Goal: Navigation & Orientation: Find specific page/section

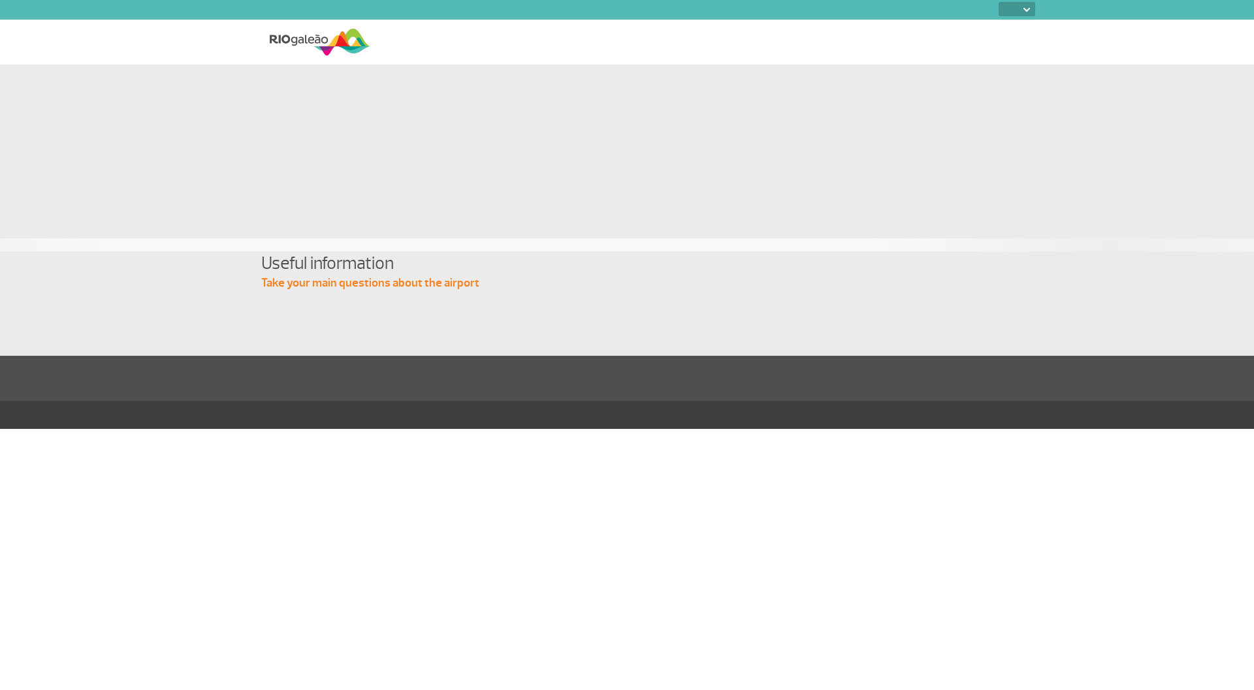
select select
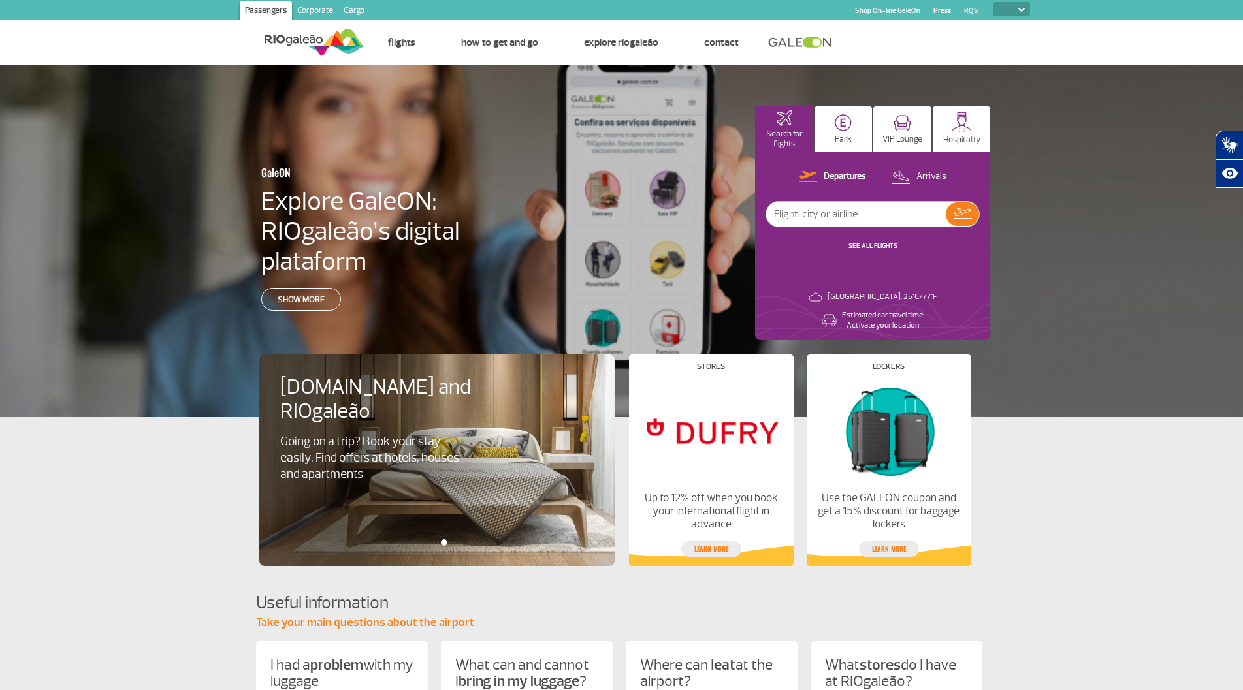
click at [886, 9] on link "Shop On-line GaleOn" at bounding box center [887, 11] width 65 height 8
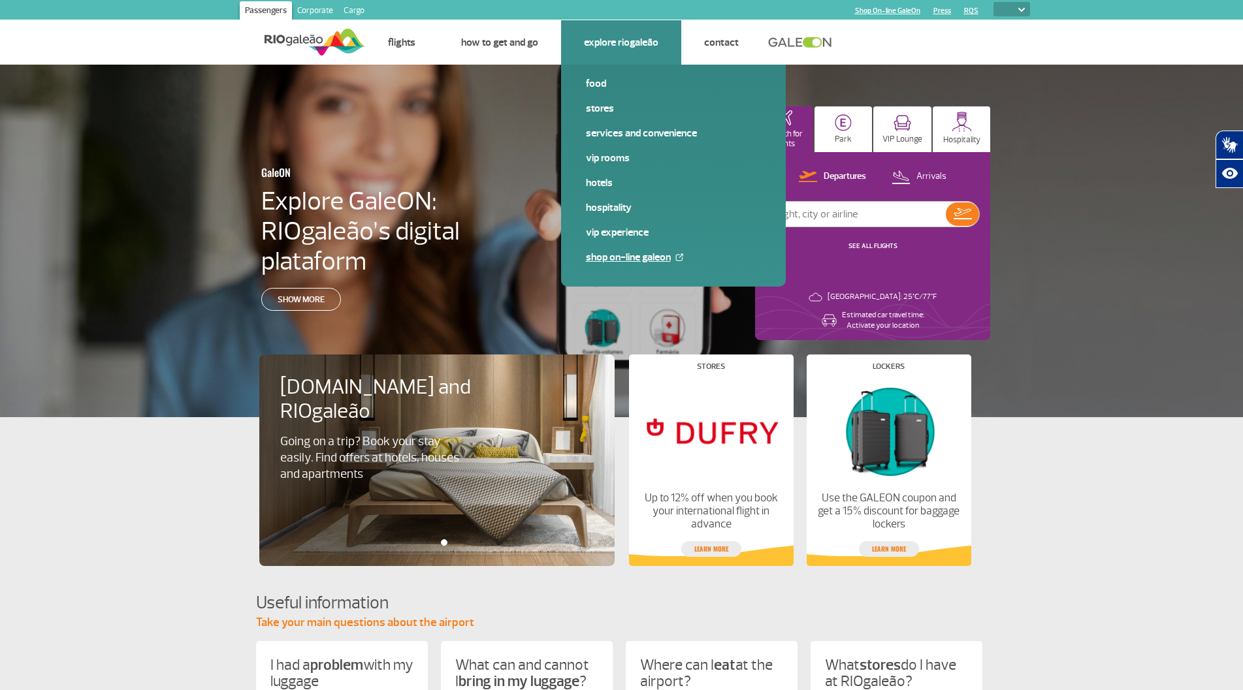
click at [601, 257] on link "Shop On-line GaleOn" at bounding box center [673, 257] width 175 height 14
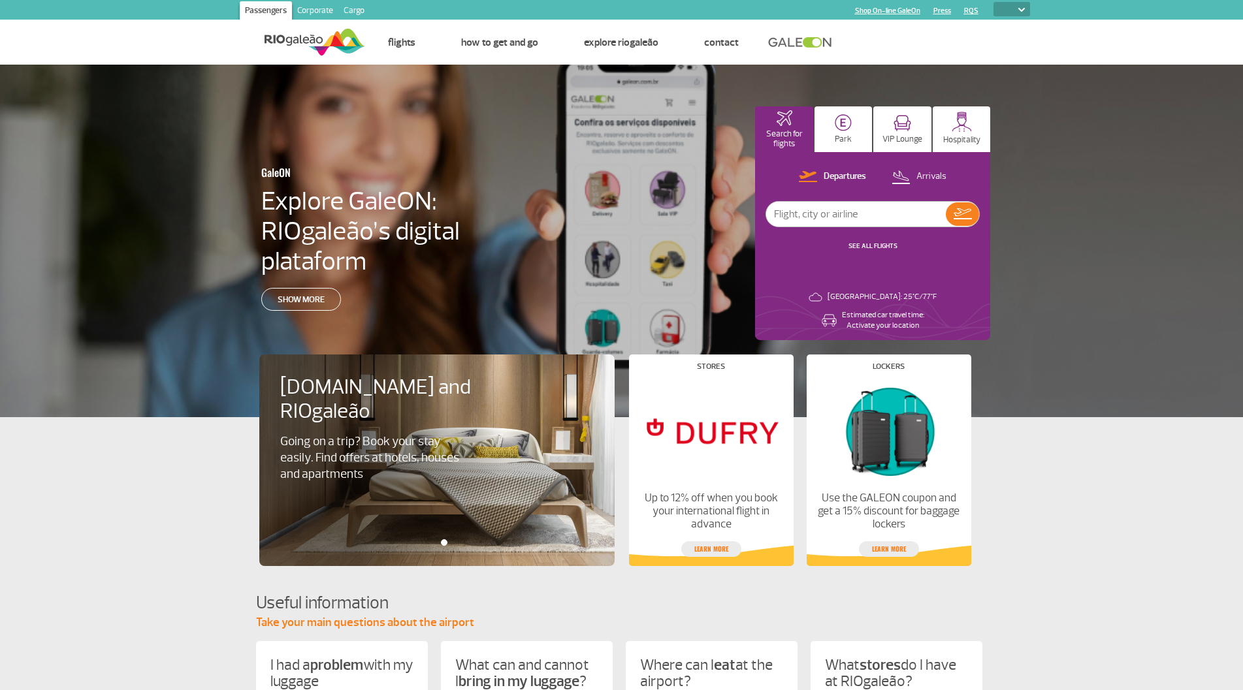
select select
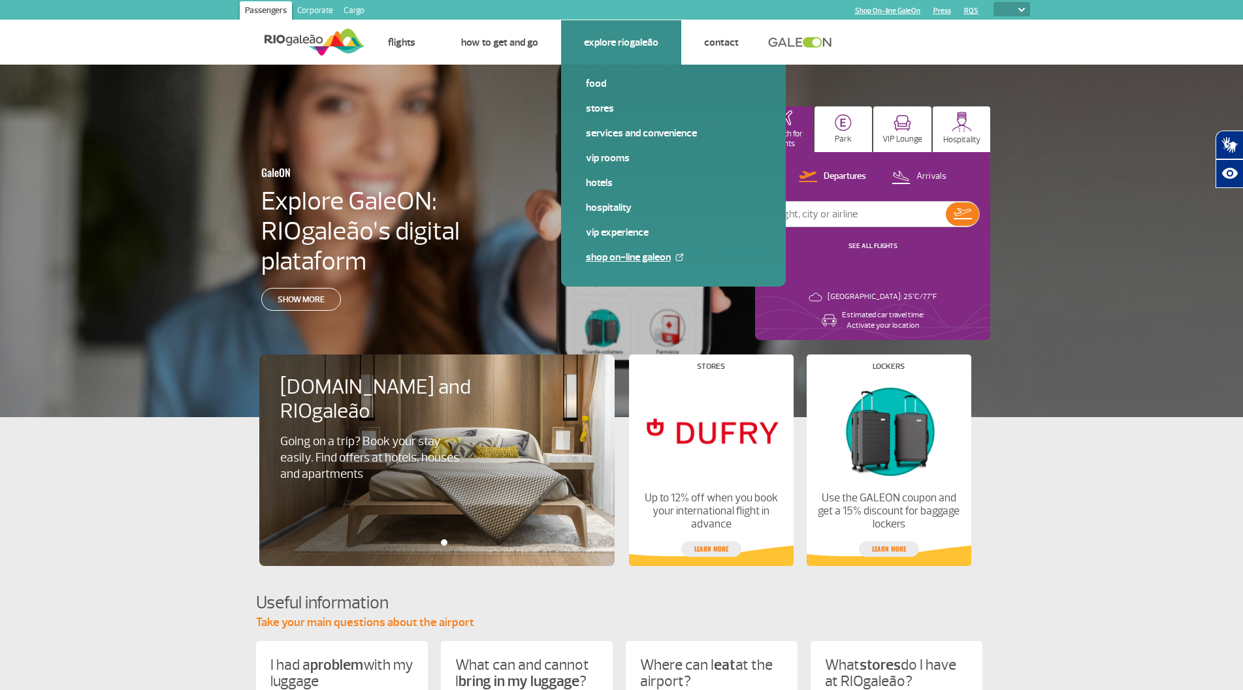
click at [613, 253] on link "Shop On-line GaleOn" at bounding box center [673, 257] width 175 height 14
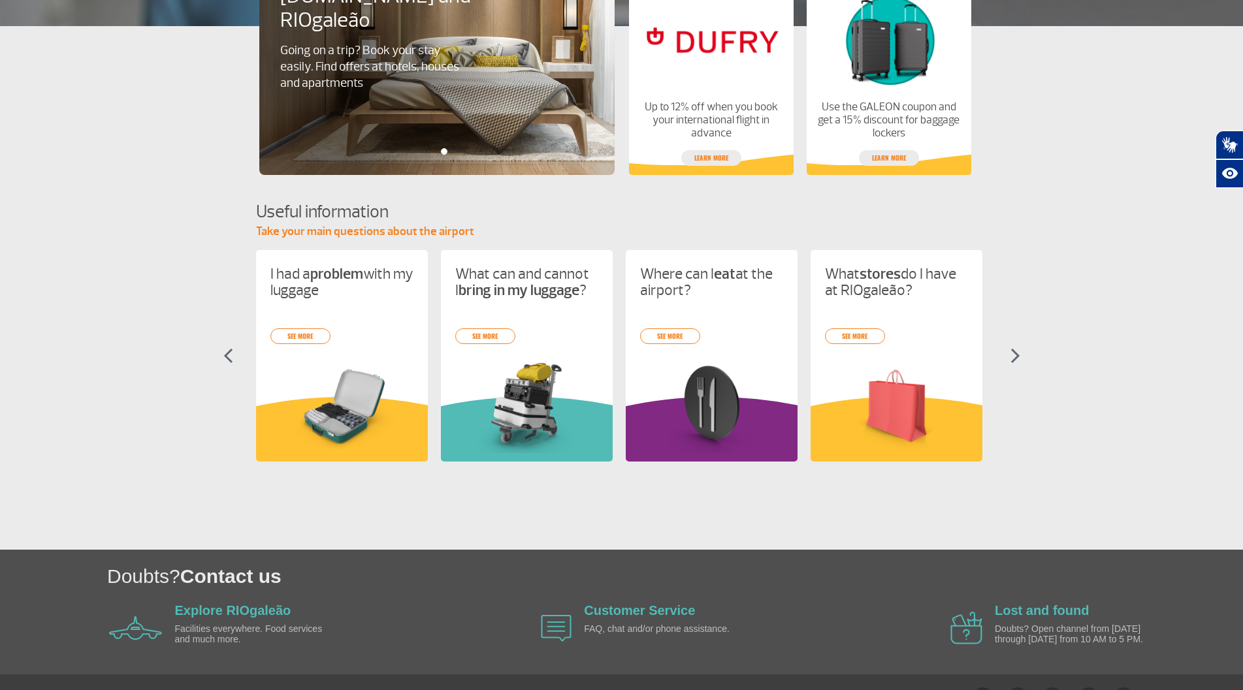
scroll to position [392, 0]
click at [1019, 357] on img at bounding box center [1015, 355] width 10 height 16
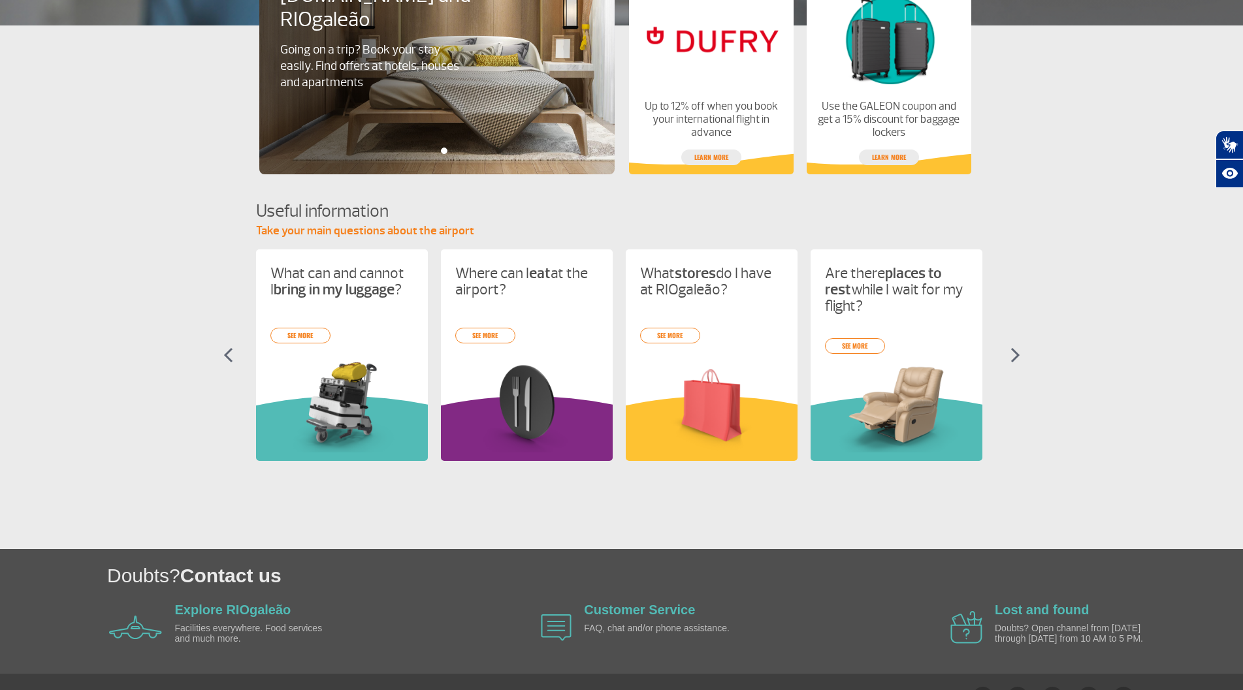
click at [1019, 357] on img at bounding box center [1015, 355] width 10 height 16
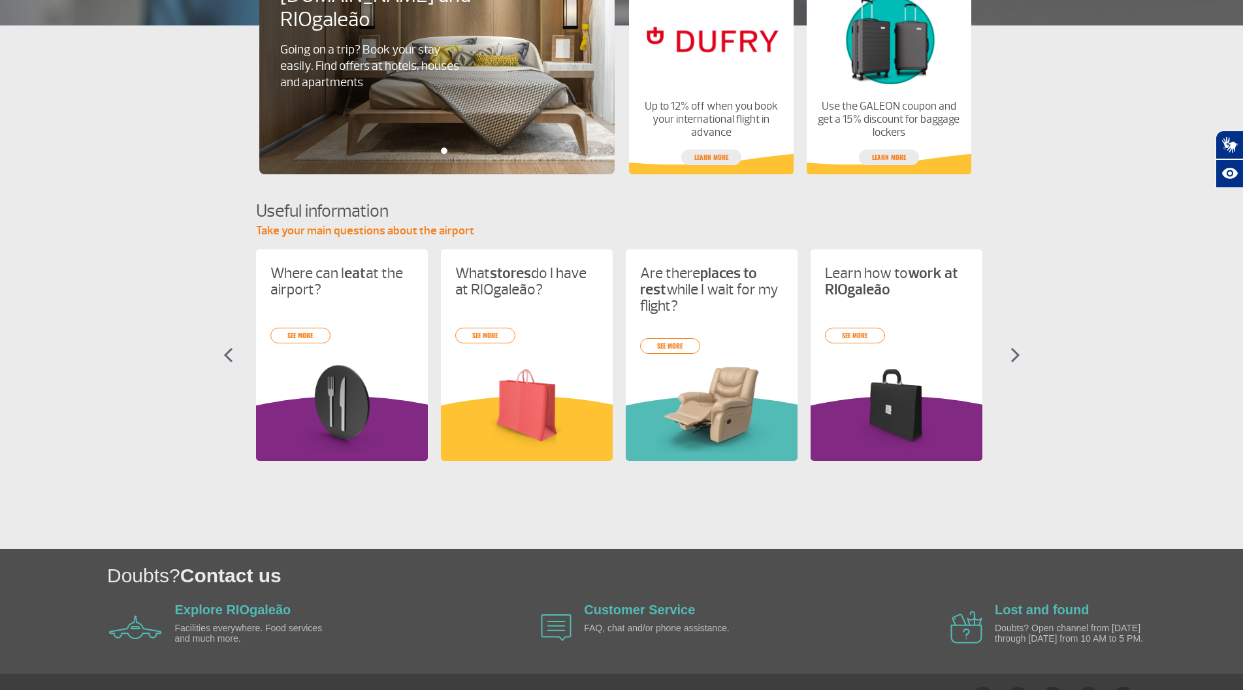
click at [1019, 357] on img at bounding box center [1015, 355] width 10 height 16
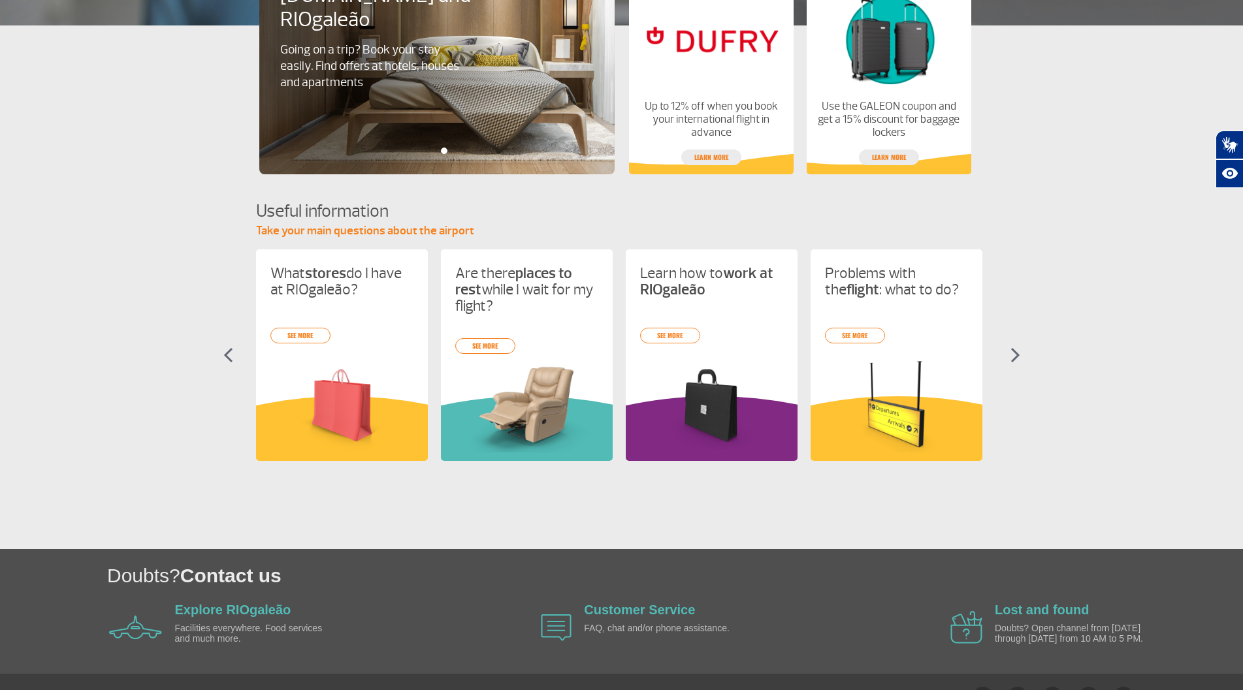
click at [1019, 357] on img at bounding box center [1015, 355] width 10 height 16
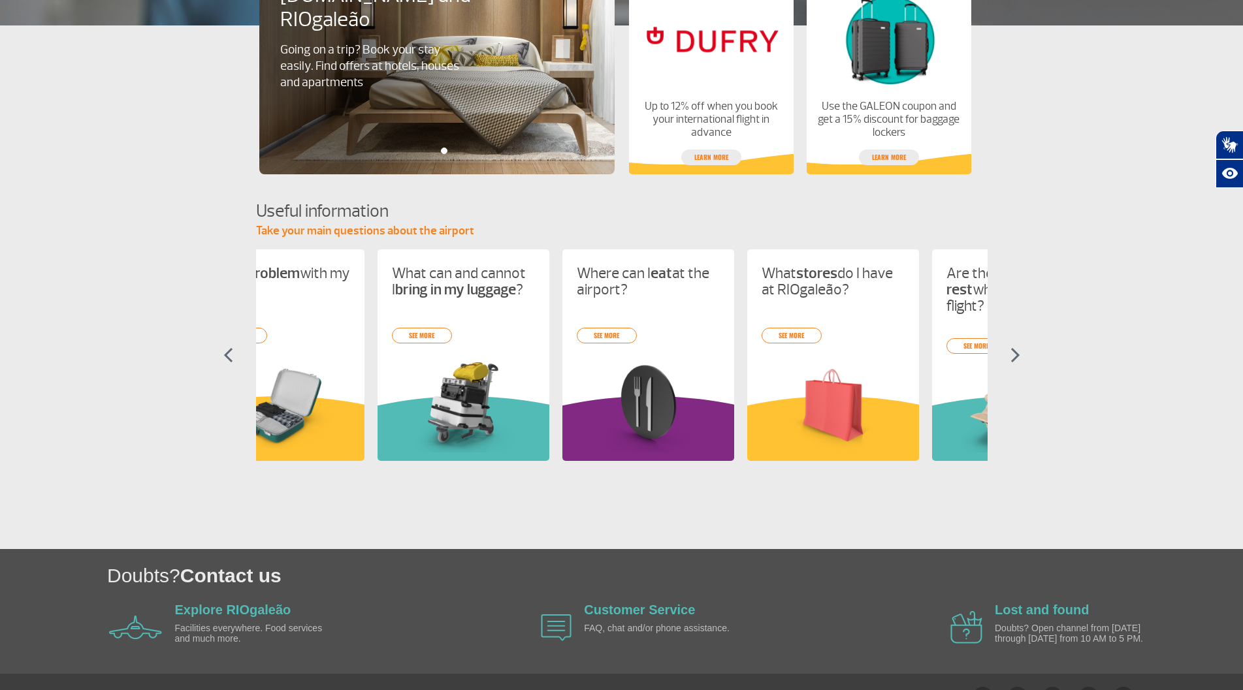
scroll to position [0, 0]
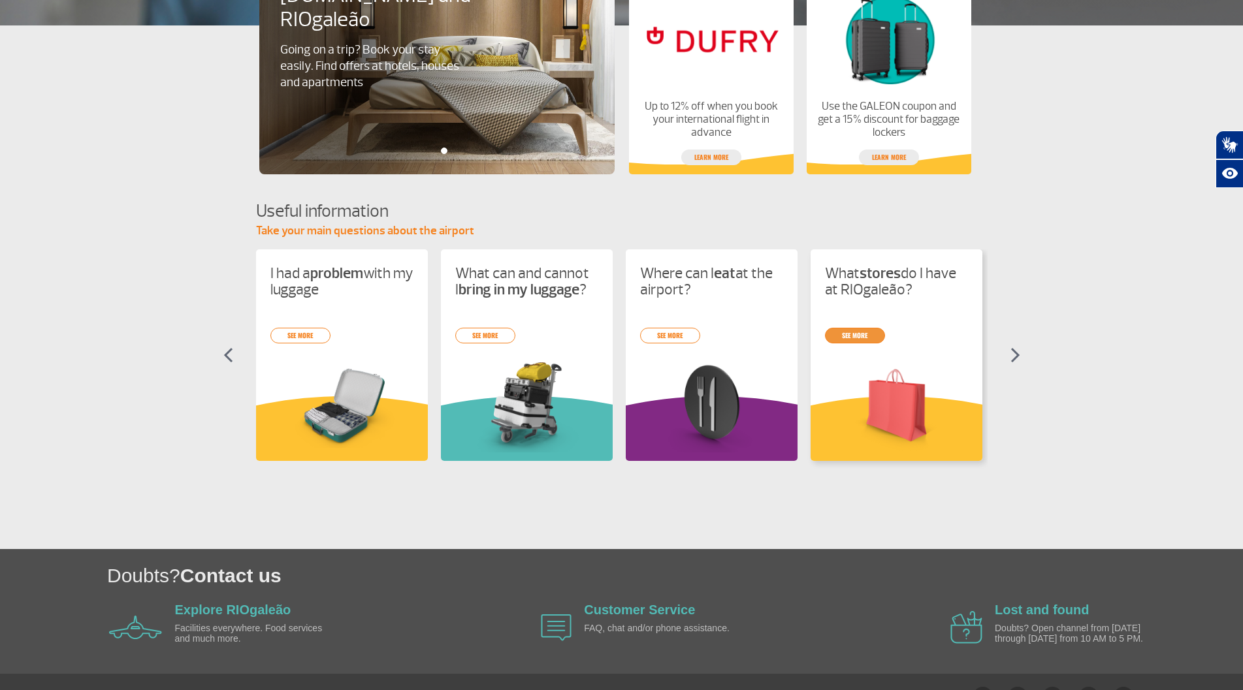
click at [846, 334] on link "see more" at bounding box center [855, 336] width 60 height 16
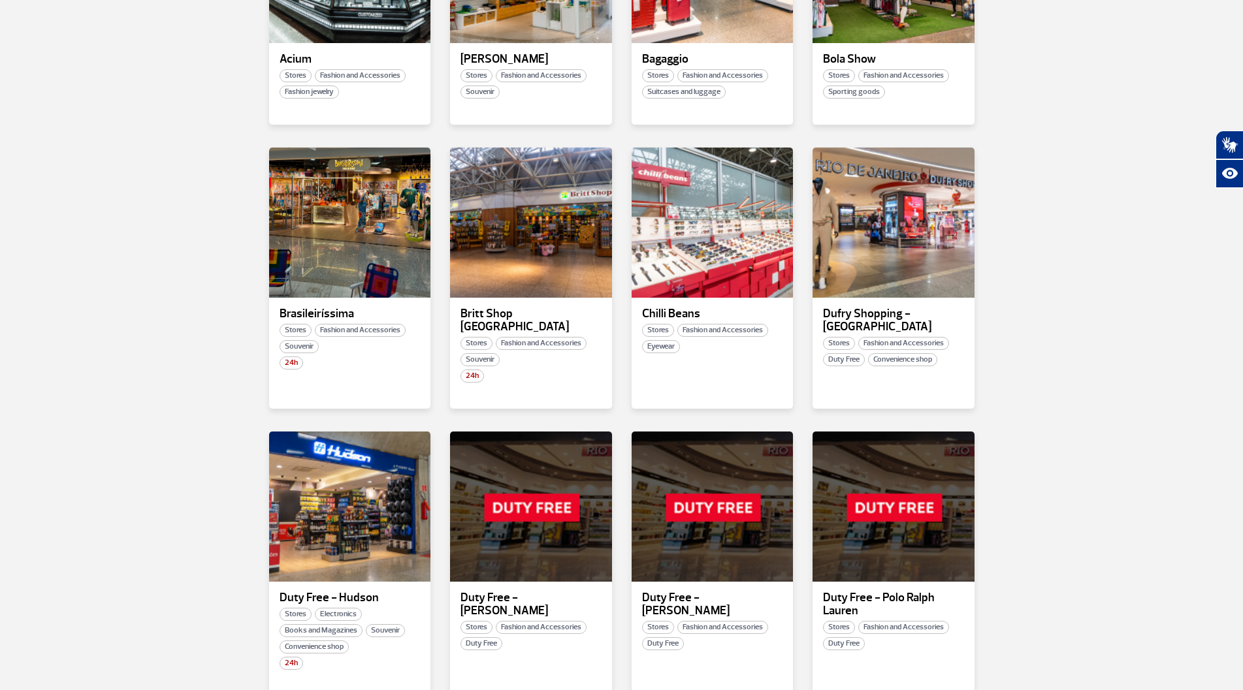
scroll to position [457, 0]
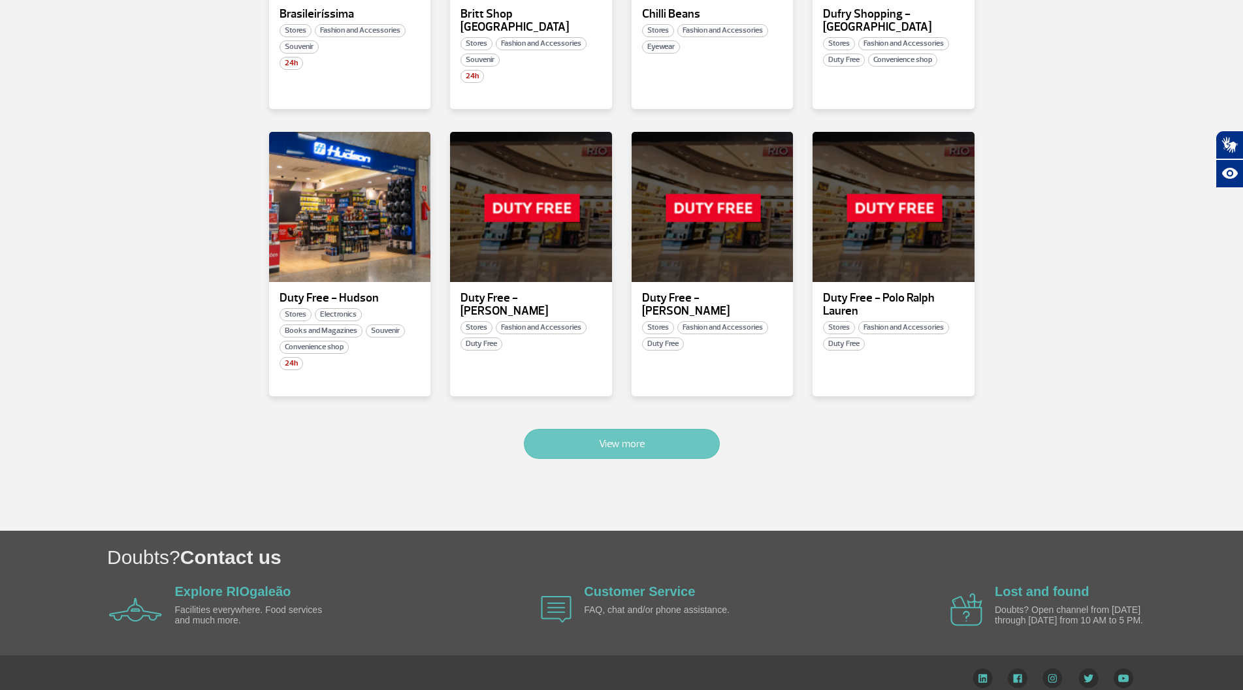
click at [620, 433] on button "View more" at bounding box center [622, 444] width 196 height 30
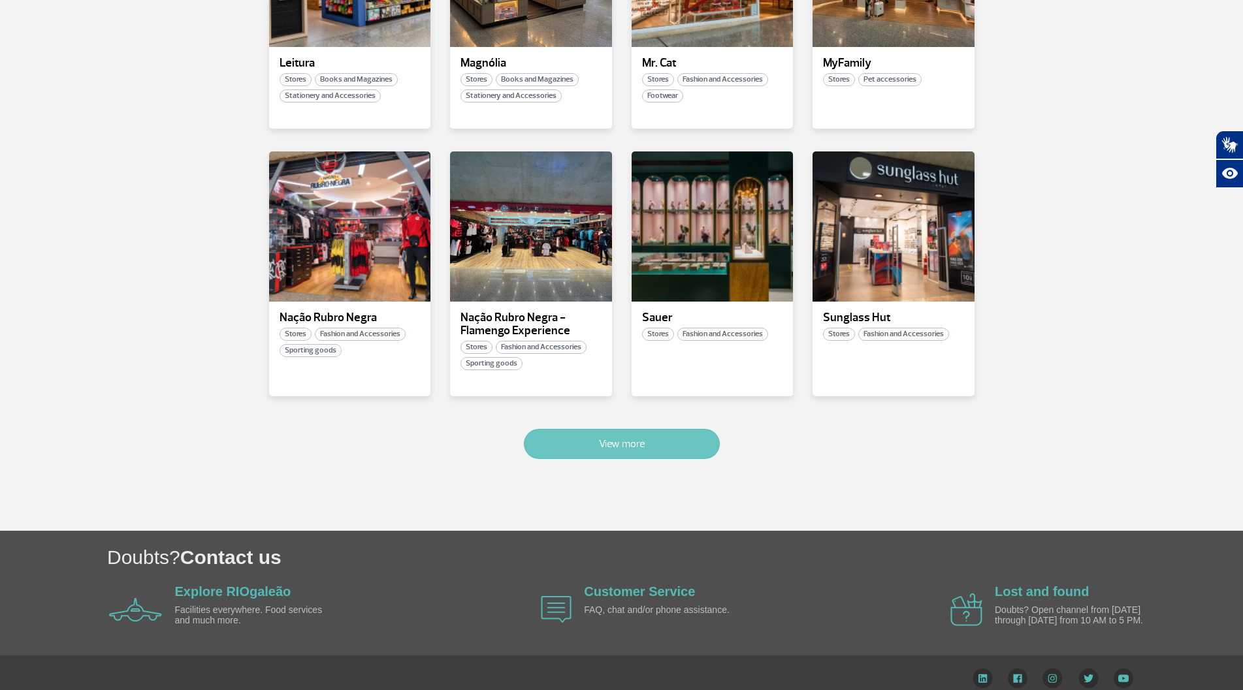
click at [561, 439] on button "View more" at bounding box center [622, 444] width 196 height 30
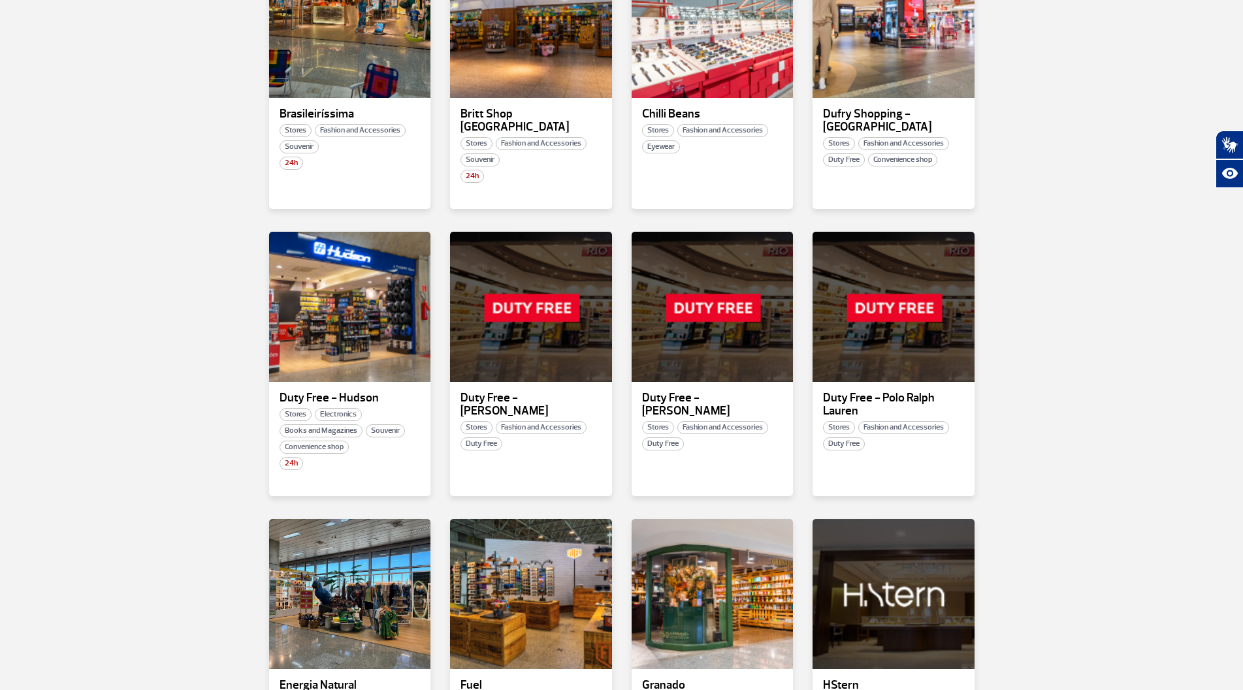
scroll to position [515, 0]
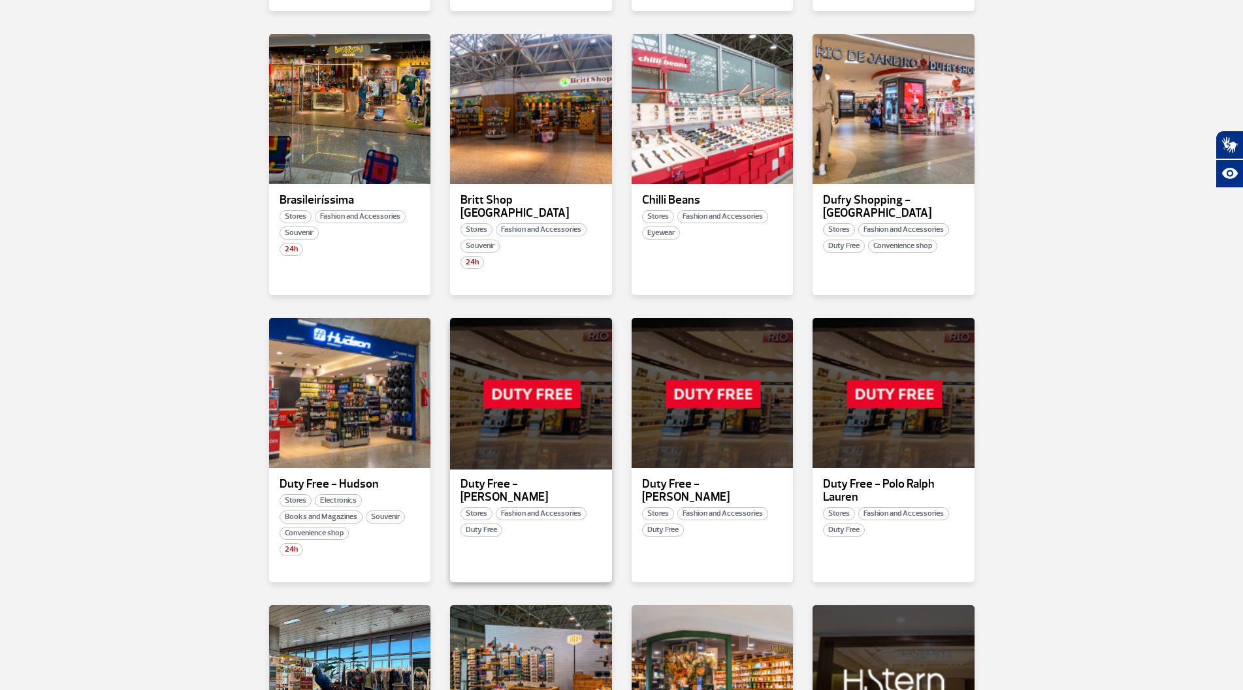
click at [515, 394] on div at bounding box center [531, 393] width 165 height 153
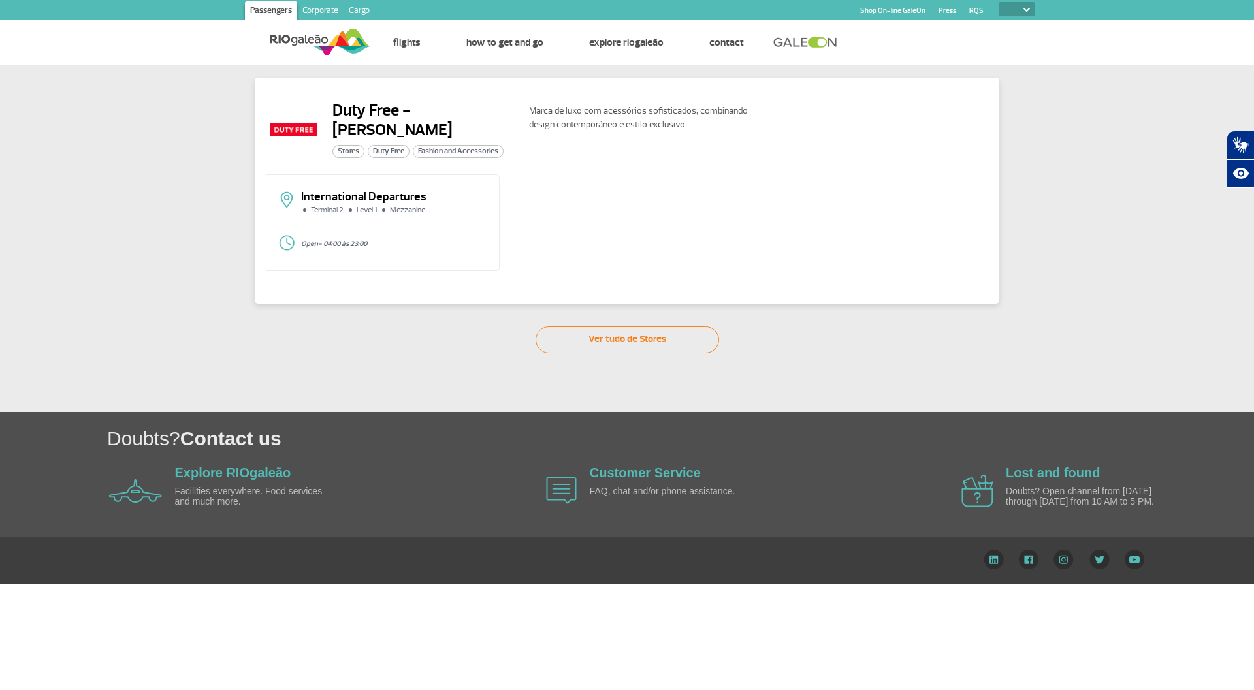
click at [623, 341] on link "Ver tudo de Stores" at bounding box center [628, 340] width 184 height 27
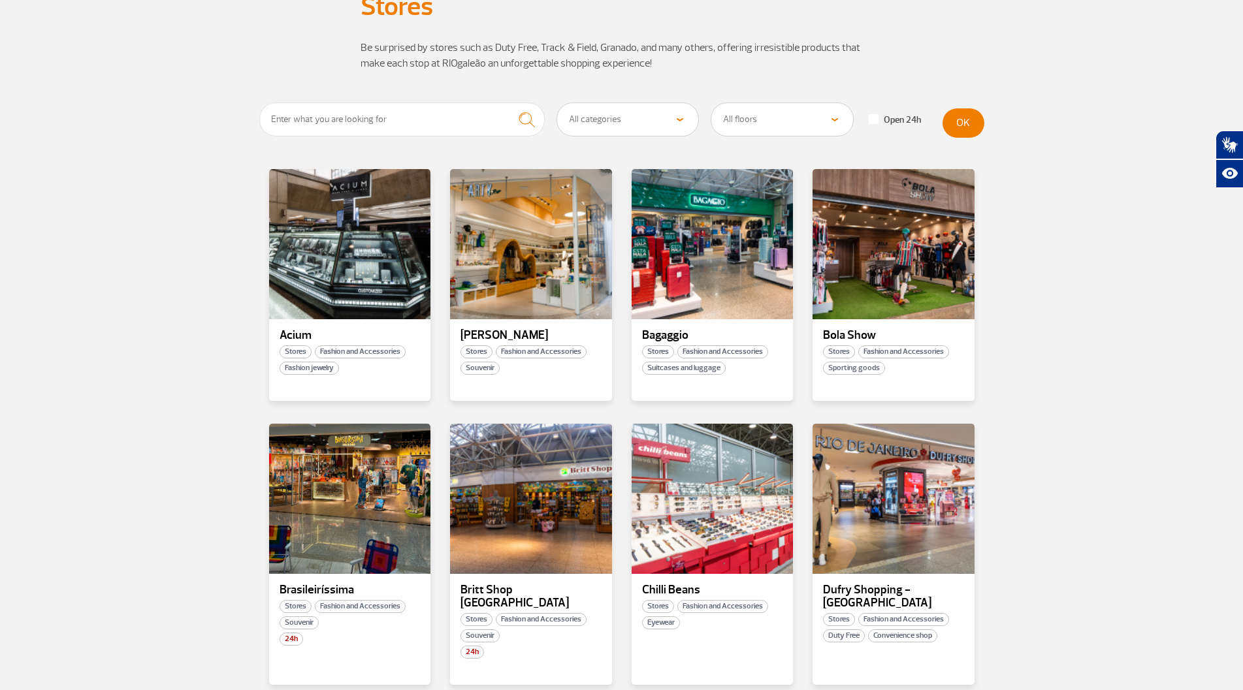
scroll to position [131, 0]
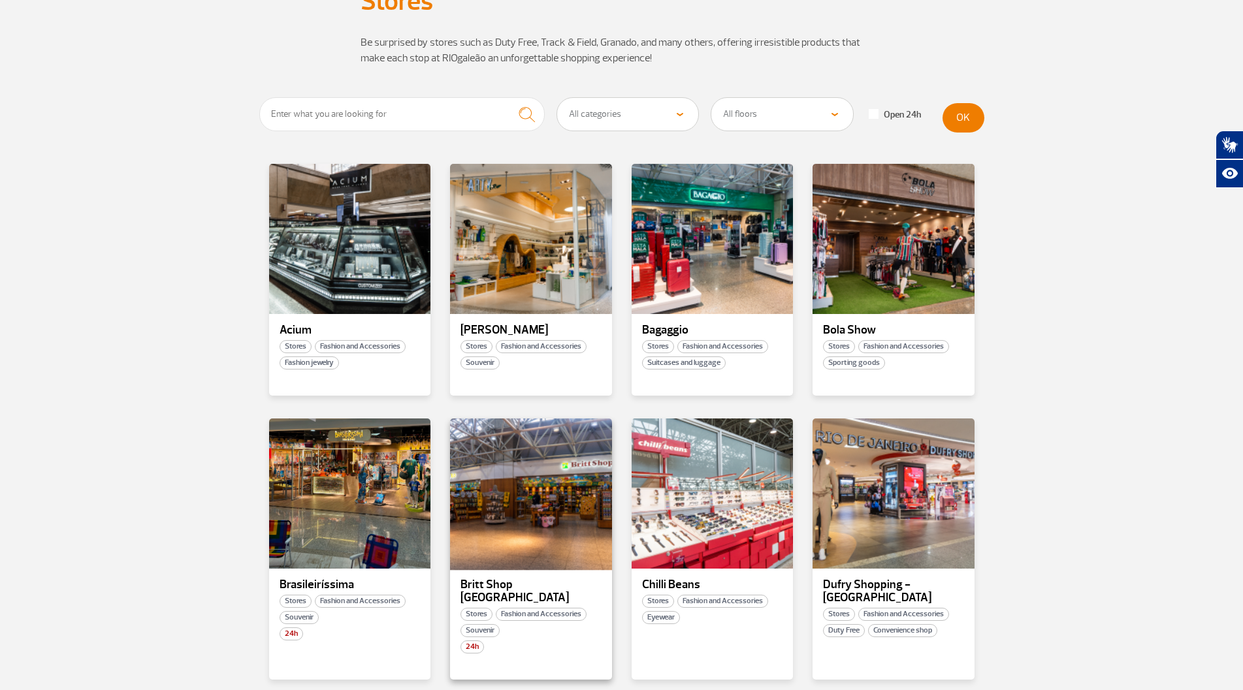
click at [534, 552] on div at bounding box center [531, 493] width 165 height 153
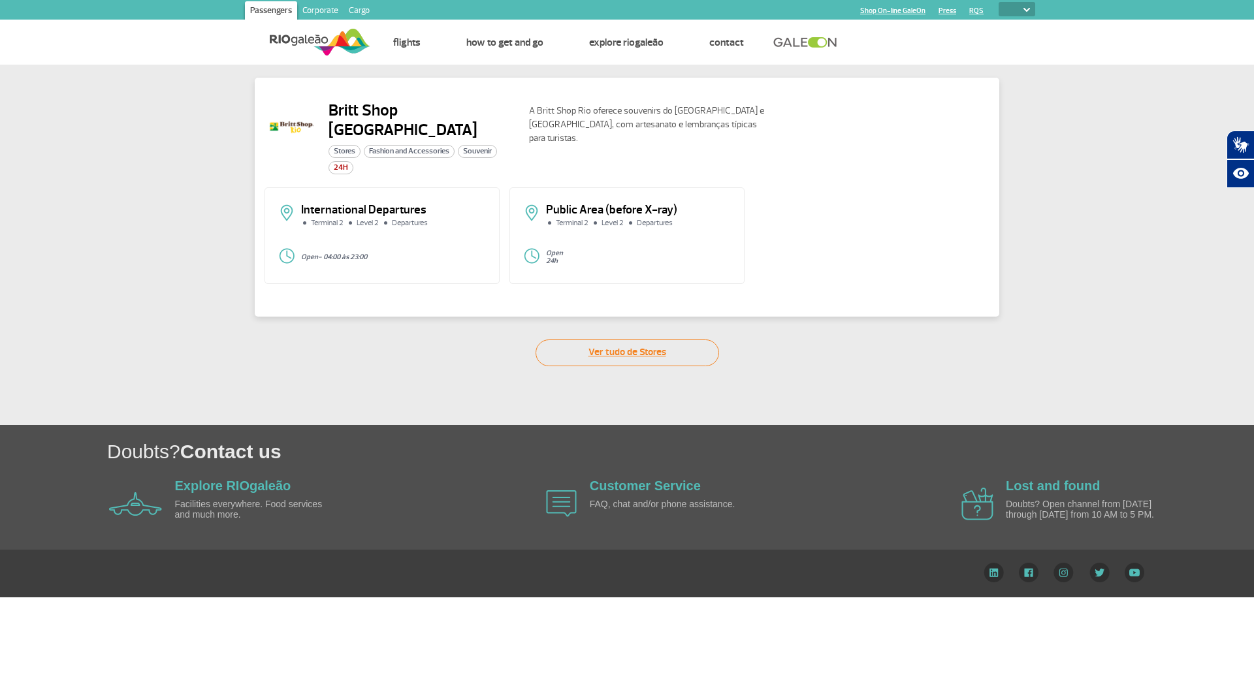
click at [624, 344] on link "Ver tudo de Stores" at bounding box center [628, 353] width 184 height 27
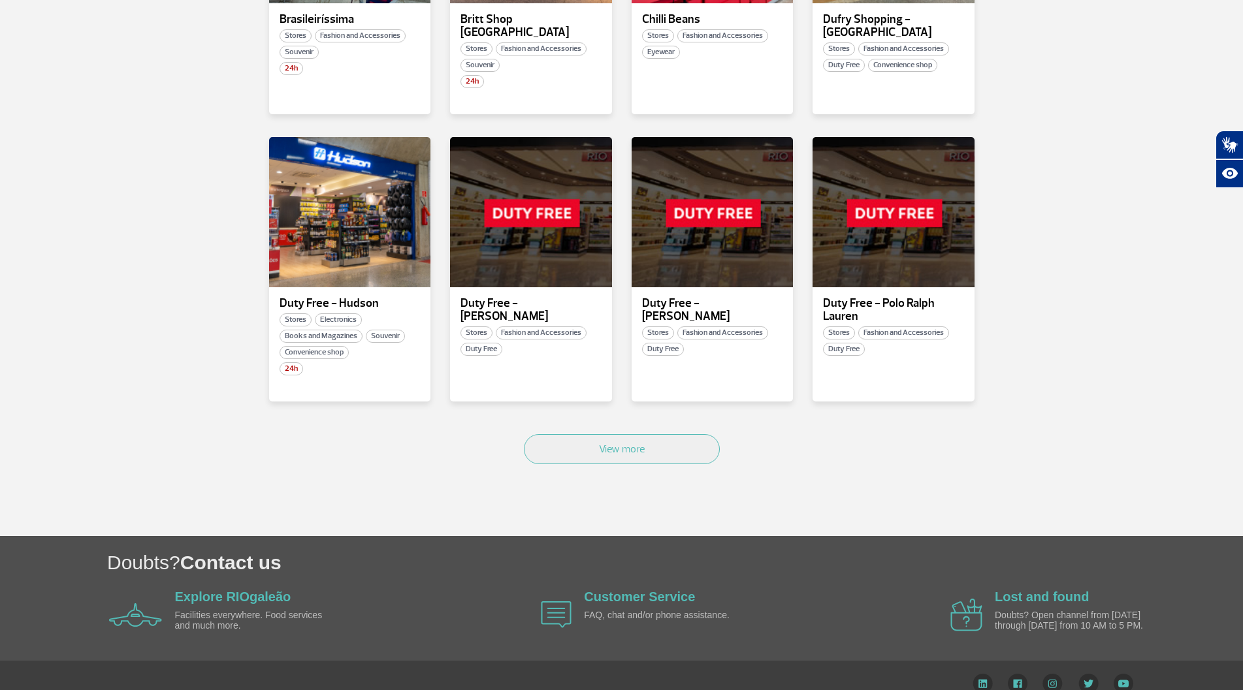
scroll to position [701, 0]
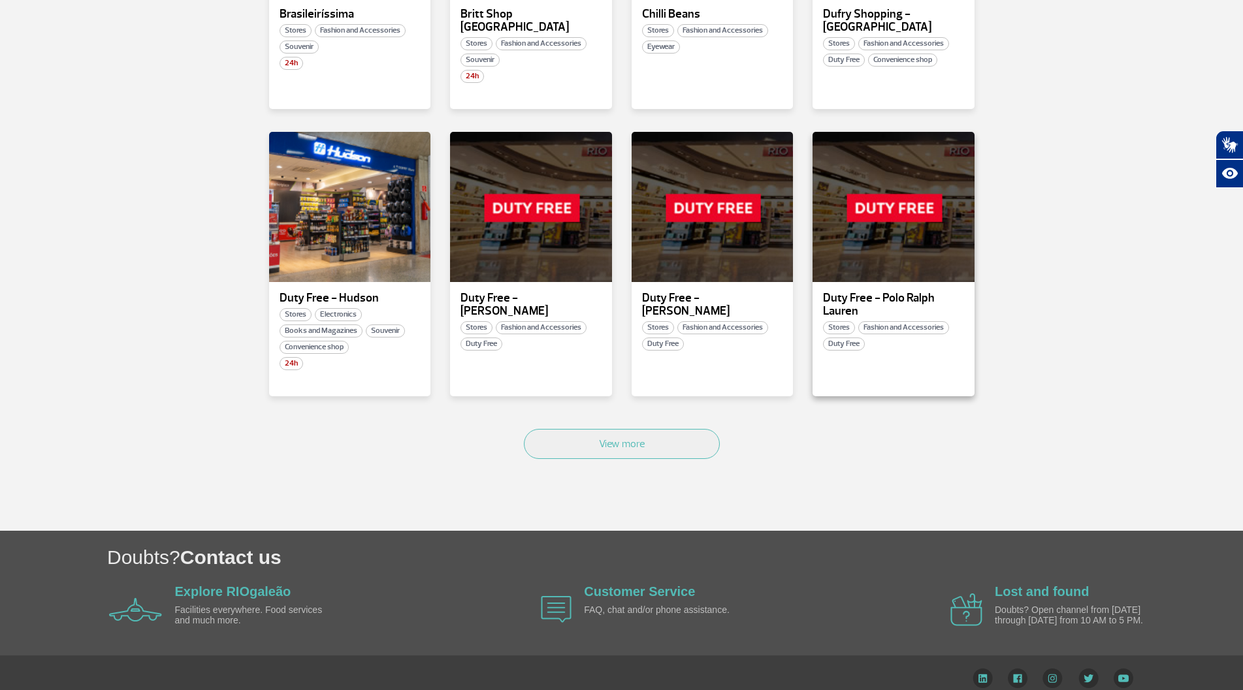
click at [838, 321] on span "Stores" at bounding box center [839, 327] width 32 height 13
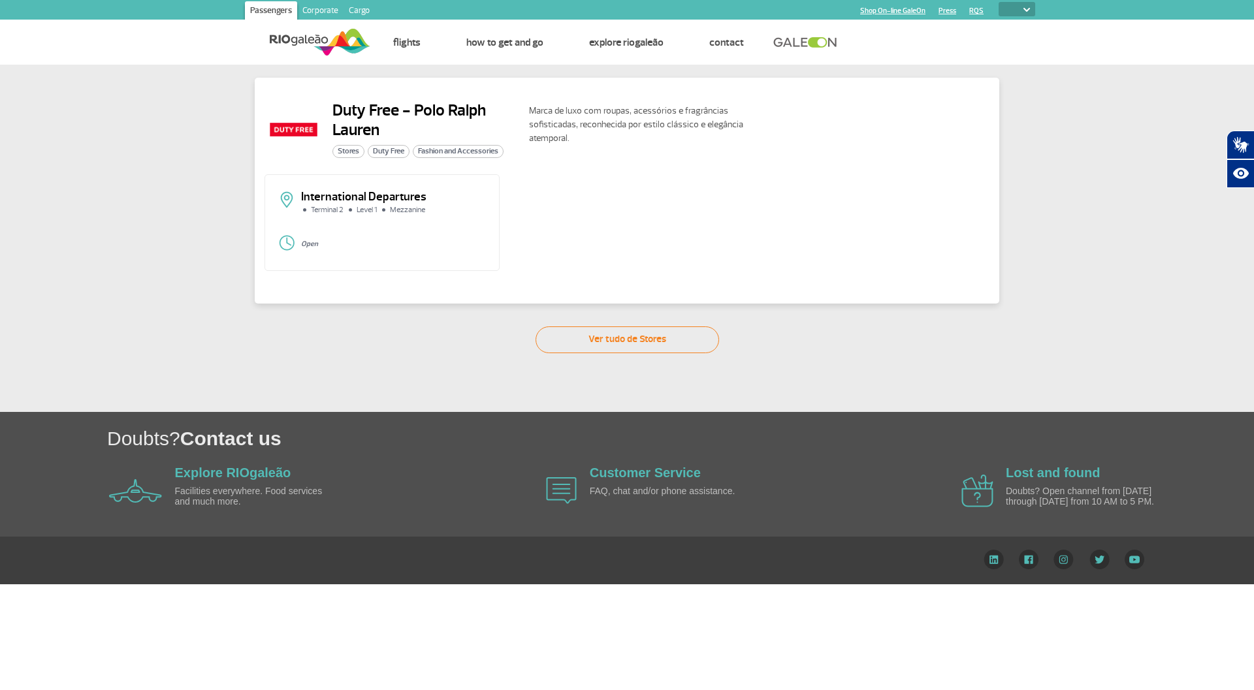
click at [368, 195] on p "International Departures" at bounding box center [393, 197] width 185 height 12
click at [349, 148] on span "Stores" at bounding box center [348, 151] width 32 height 13
click at [380, 155] on span "Duty Free" at bounding box center [389, 151] width 42 height 13
drag, startPoint x: 426, startPoint y: 153, endPoint x: 440, endPoint y: 153, distance: 14.4
click at [426, 153] on span "Fashion and Accessories" at bounding box center [458, 151] width 91 height 13
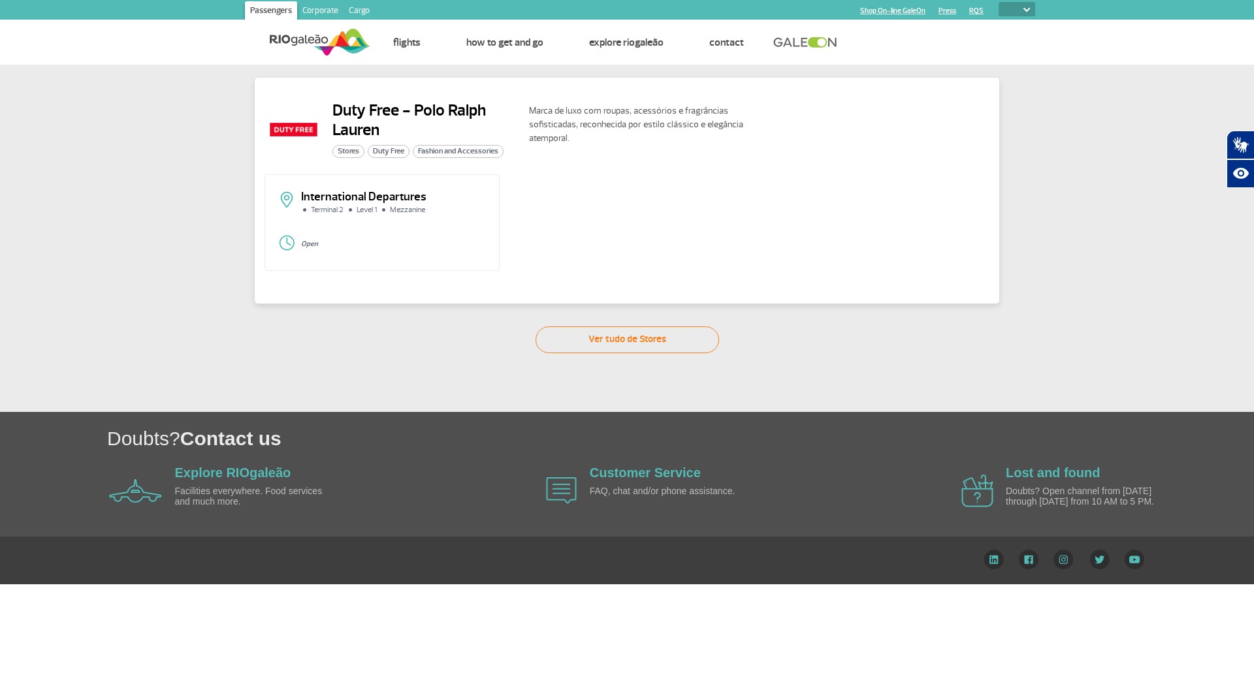
click at [453, 152] on span "Fashion and Accessories" at bounding box center [458, 151] width 91 height 13
click at [1025, 6] on select "PT ENG ESP" at bounding box center [1017, 9] width 37 height 14
select select "en"
click at [999, 2] on select "PT ENG ESP" at bounding box center [1017, 9] width 37 height 14
click at [1044, 161] on div "Duty Free - Polo Ralph Lauren Stores Duty Free Fashion and Accessories Marca de…" at bounding box center [627, 209] width 1254 height 289
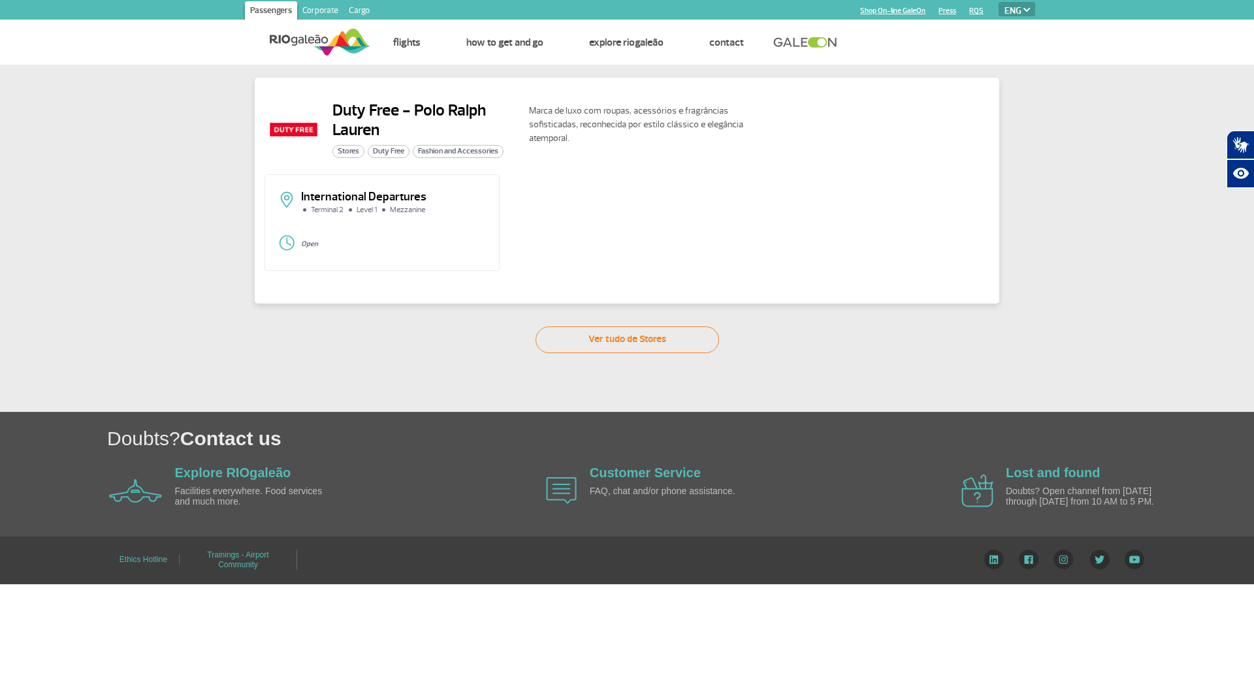
select select "en"
